Goal: Task Accomplishment & Management: Manage account settings

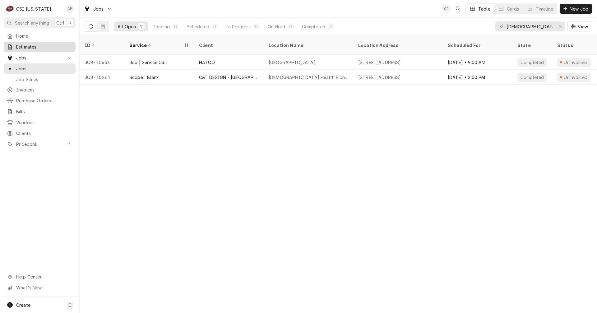
click at [24, 44] on span "Estimates" at bounding box center [44, 46] width 56 height 7
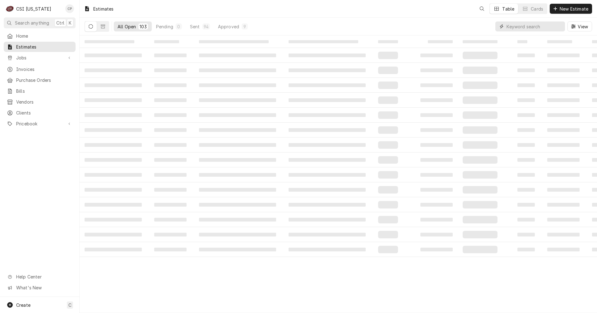
click at [519, 24] on input "Dynamic Content Wrapper" at bounding box center [533, 26] width 55 height 10
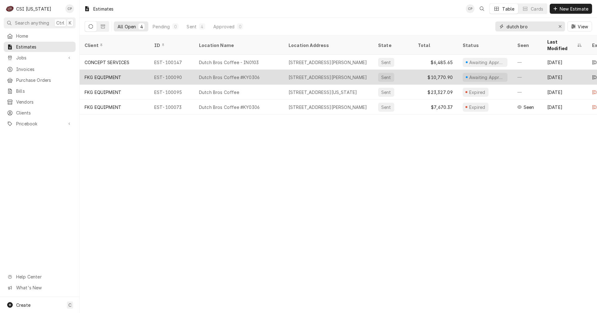
type input "dutch bro"
click at [298, 74] on div "6788 Dixie Hwy, Louisville, KY 40258" at bounding box center [327, 77] width 79 height 7
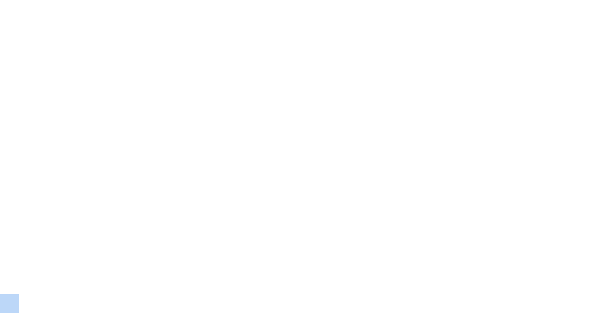
click at [298, 70] on div "Dynamic Content Wrapper" at bounding box center [298, 156] width 597 height 313
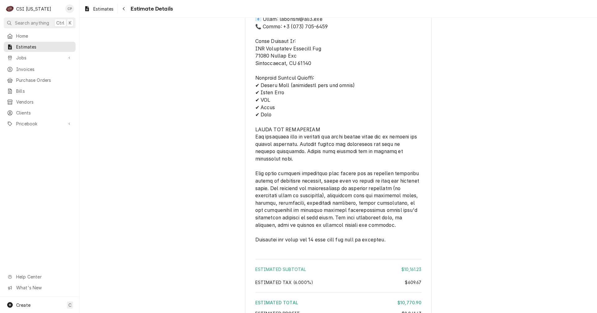
scroll to position [1720, 0]
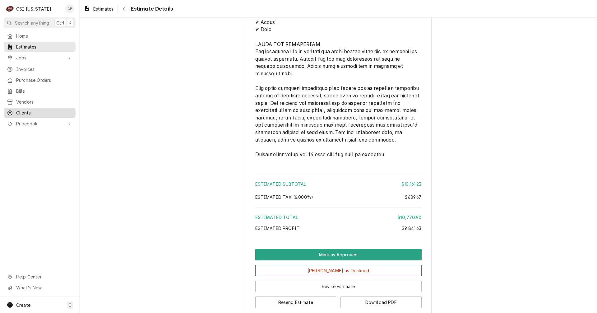
click at [30, 109] on span "Clients" at bounding box center [44, 112] width 56 height 7
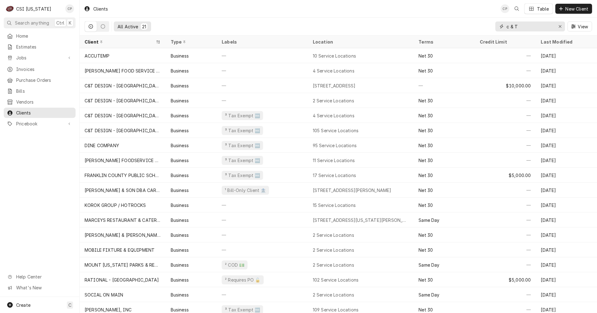
drag, startPoint x: 523, startPoint y: 27, endPoint x: 480, endPoint y: 27, distance: 42.3
click at [480, 27] on div "All Active 21 c & T View" at bounding box center [338, 26] width 507 height 17
type input "fkg"
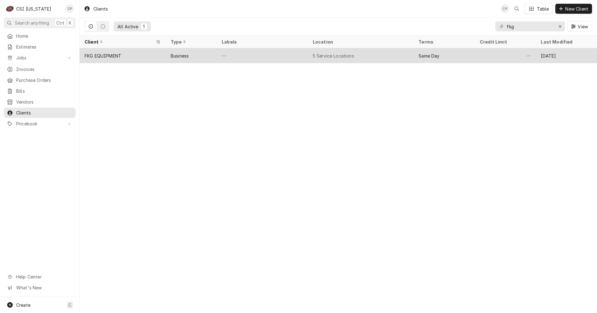
click at [112, 57] on div "FKG EQUIPMENT" at bounding box center [103, 56] width 37 height 7
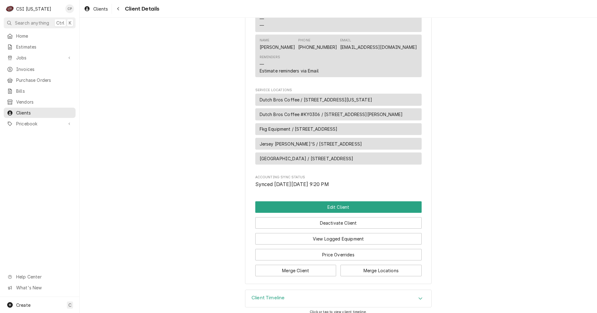
scroll to position [314, 0]
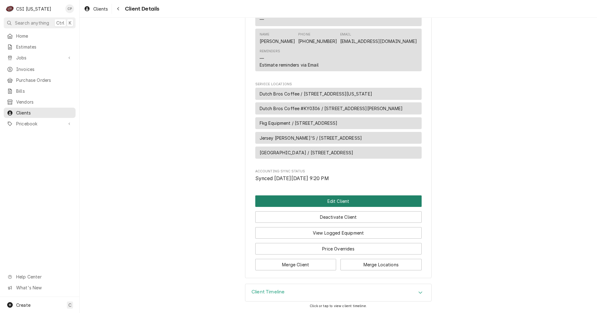
click at [337, 201] on button "Edit Client" at bounding box center [338, 200] width 166 height 11
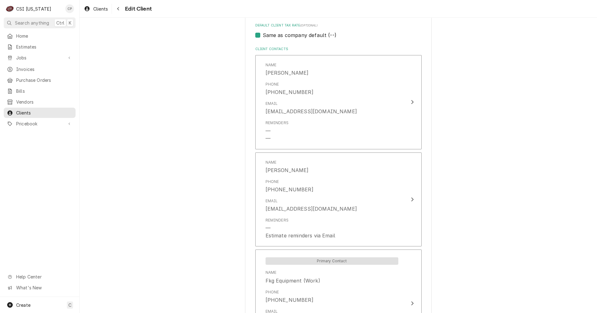
scroll to position [435, 0]
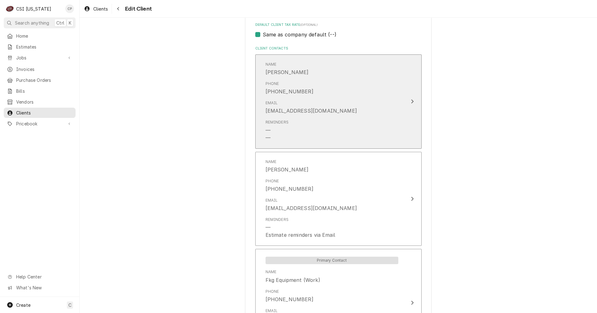
click at [411, 101] on icon "Update Contact" at bounding box center [412, 101] width 2 height 4
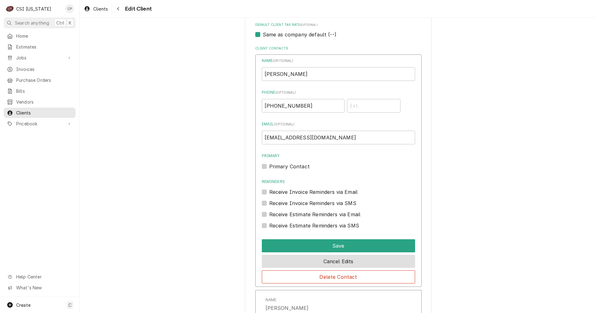
click at [359, 261] on button "Cancel Edits" at bounding box center [338, 260] width 153 height 13
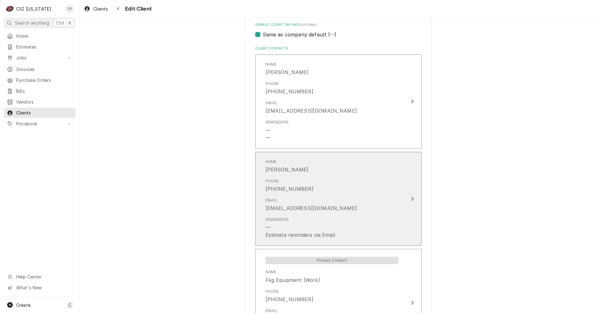
click at [411, 197] on div "Update Contact" at bounding box center [412, 198] width 8 height 7
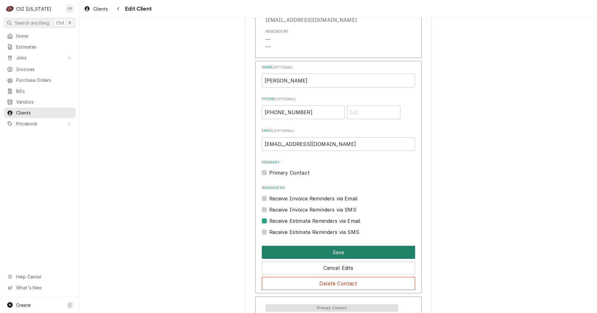
scroll to position [528, 0]
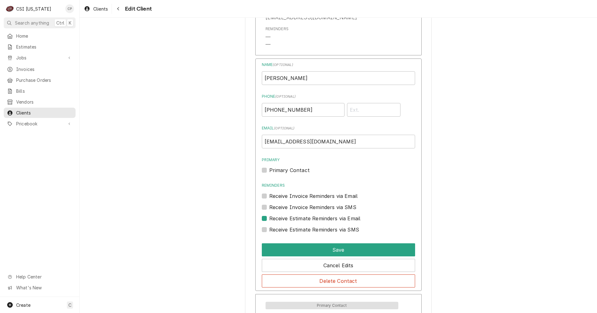
click at [269, 218] on label "Receive Estimate Reminders via Email" at bounding box center [314, 217] width 91 height 7
click at [269, 218] on input "Contact Edit Form" at bounding box center [345, 221] width 153 height 14
checkbox input "false"
click at [363, 249] on button "Save" at bounding box center [338, 249] width 153 height 13
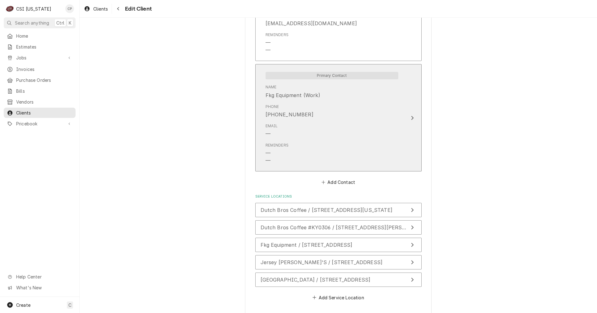
scroll to position [621, 0]
click at [410, 116] on icon "Update Contact" at bounding box center [411, 115] width 3 height 5
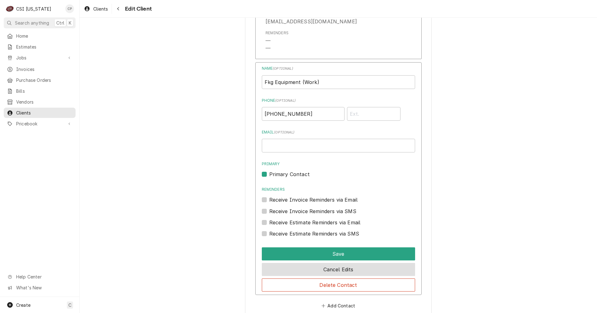
click at [345, 269] on button "Cancel Edits" at bounding box center [338, 269] width 153 height 13
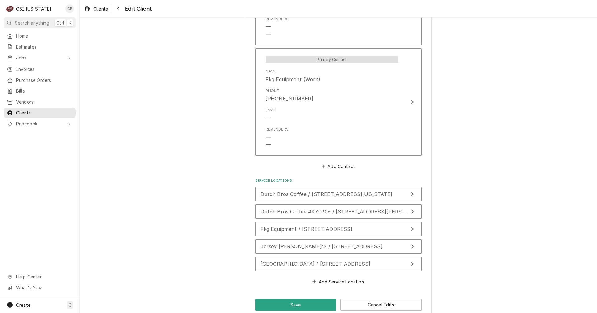
scroll to position [646, 0]
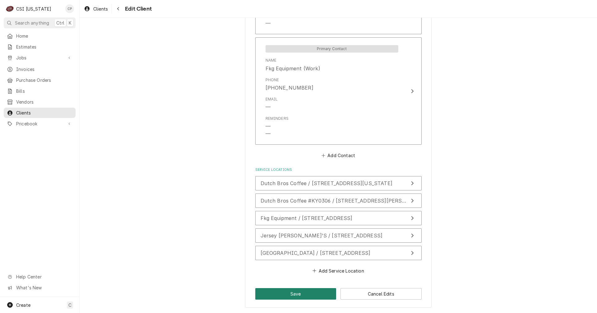
click at [294, 295] on button "Save" at bounding box center [295, 293] width 81 height 11
type textarea "x"
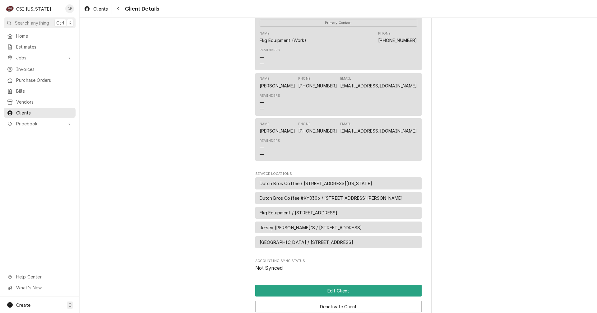
scroll to position [314, 0]
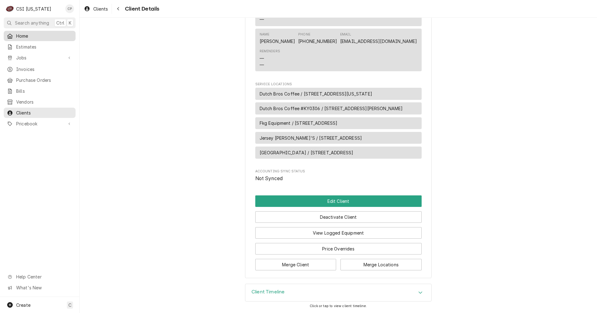
click at [29, 34] on span "Home" at bounding box center [44, 36] width 56 height 7
